Goal: Check status

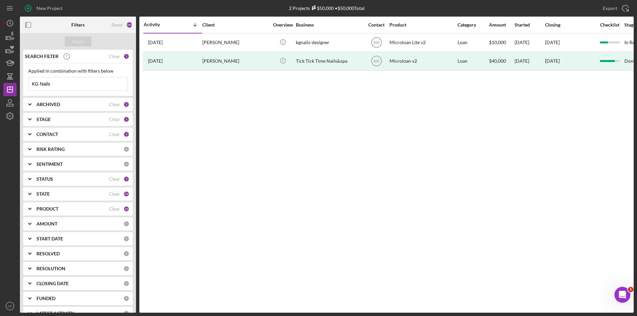
drag, startPoint x: 70, startPoint y: 84, endPoint x: 0, endPoint y: 90, distance: 69.9
click at [0, 90] on div "New Project 2 Projects $50,000 • $50,000 Total KG Nails Export Icon/Export Filt…" at bounding box center [318, 158] width 637 height 316
paste input "Central Trucking Logistics INC"
type input "Central Trucking Logistics INC"
click at [78, 41] on div "Apply" at bounding box center [78, 42] width 12 height 10
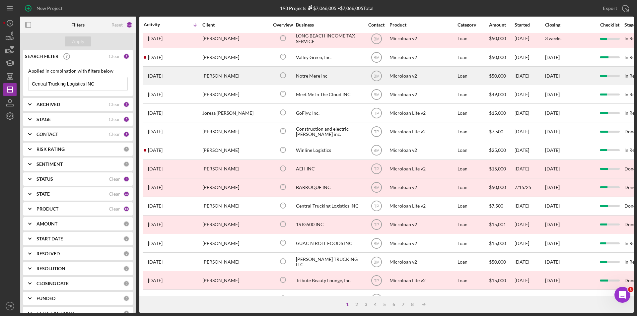
scroll to position [100, 0]
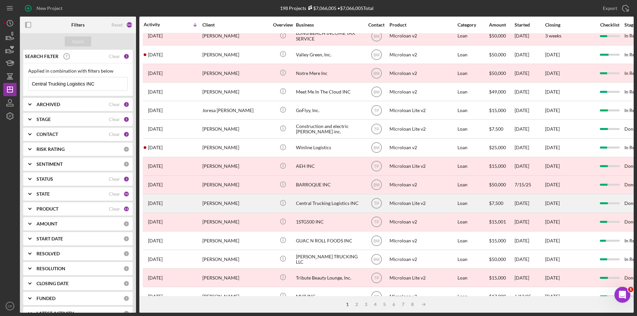
click at [321, 202] on div "Central Trucking Logistics INC" at bounding box center [329, 204] width 66 height 18
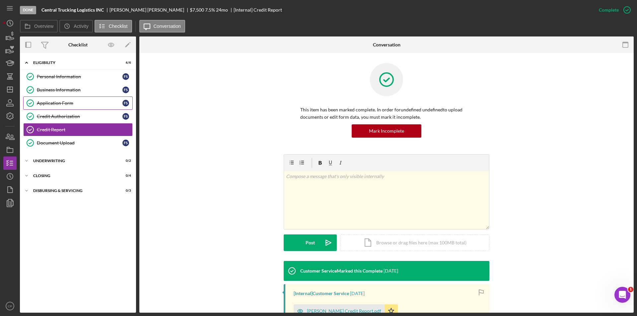
click at [57, 102] on div "Application Form" at bounding box center [80, 103] width 86 height 5
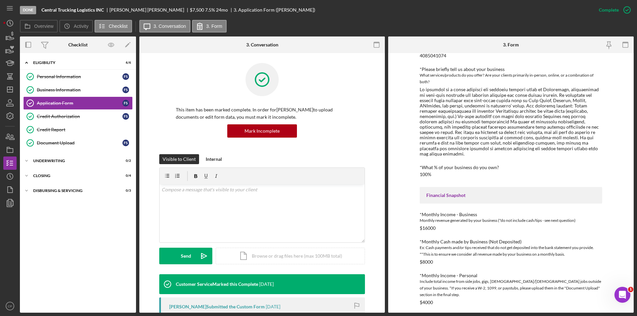
scroll to position [71, 0]
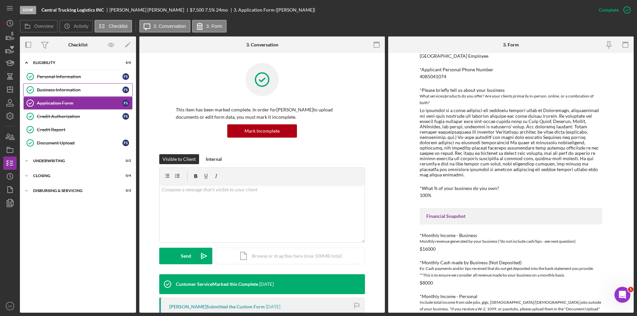
click at [52, 89] on div "Business Information" at bounding box center [80, 89] width 86 height 5
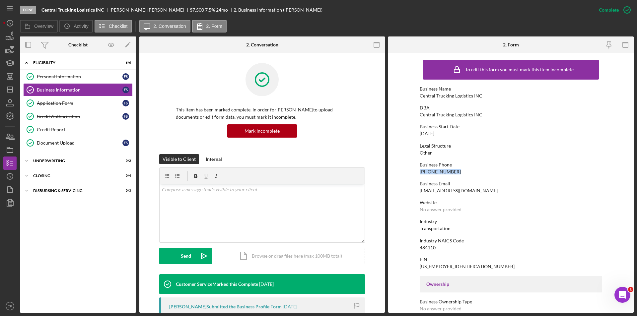
drag, startPoint x: 416, startPoint y: 171, endPoint x: 469, endPoint y: 172, distance: 53.1
click at [469, 172] on form "To edit this form you must mark this item incomplete Business Name Central Truc…" at bounding box center [511, 183] width 246 height 260
copy div "[PHONE_NUMBER]"
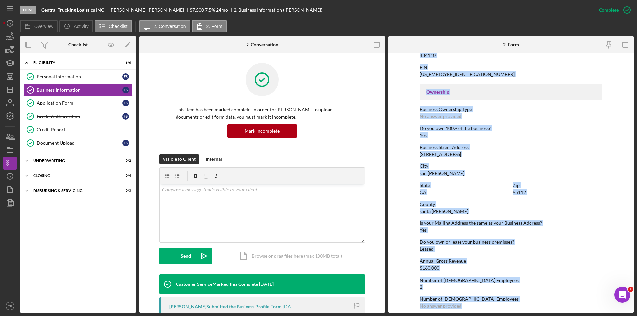
scroll to position [241, 0]
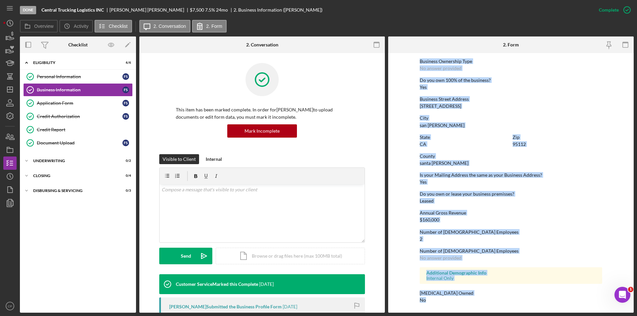
drag, startPoint x: 413, startPoint y: 84, endPoint x: 596, endPoint y: 325, distance: 302.6
click at [596, 305] on html "Done Central Trucking Logistics INC [PERSON_NAME] $7,500 7.5 % 24 mo 2. Busines…" at bounding box center [318, 158] width 637 height 316
copy div "Business Name Central Trucking Logistics INC DBA Central Trucking Logistics INC…"
click at [538, 111] on div "To edit this form you must mark this item incomplete Business Name Central Truc…" at bounding box center [511, 63] width 183 height 494
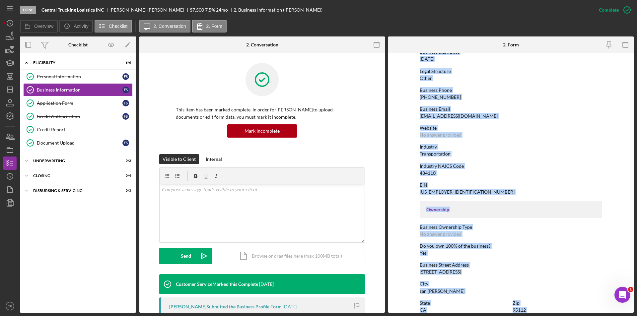
click at [537, 129] on div "Website" at bounding box center [511, 127] width 183 height 5
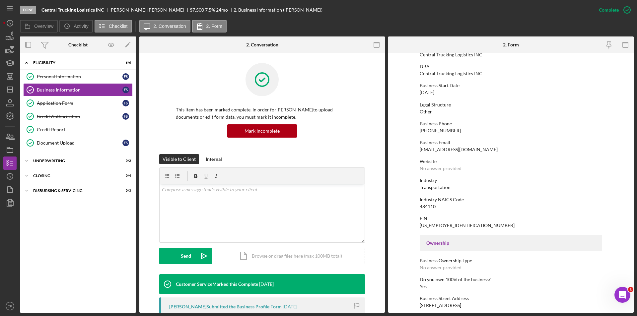
scroll to position [8, 0]
